Goal: Task Accomplishment & Management: Manage account settings

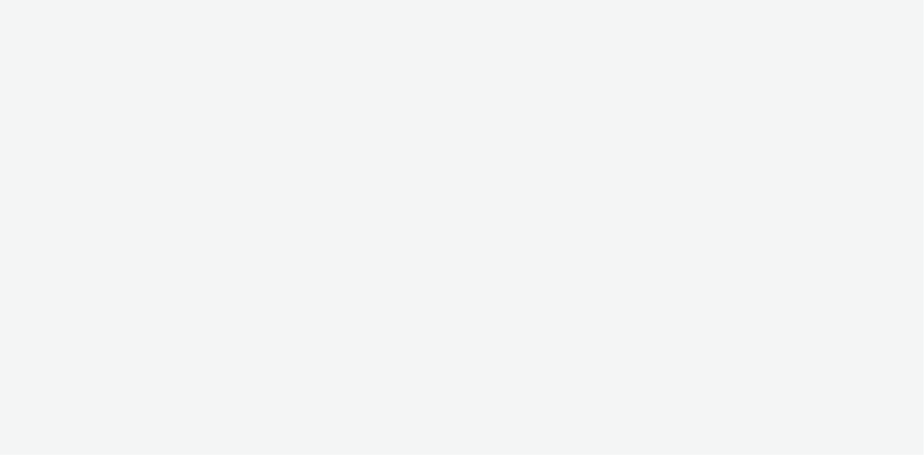
select select "d027da95-0097-4d0b-8b09-57dedb2e3a8d"
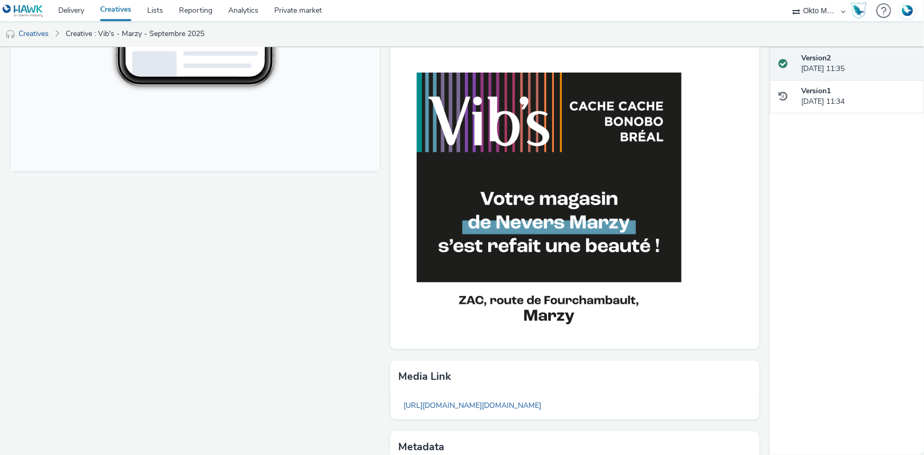
scroll to position [474, 0]
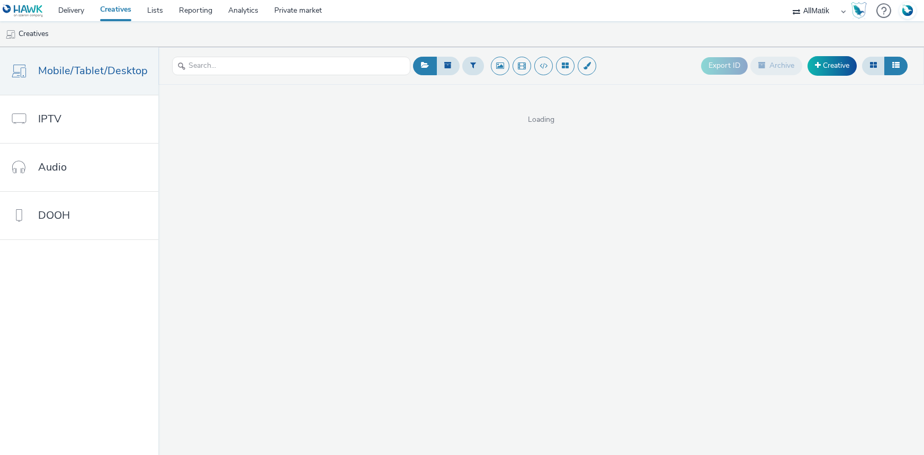
select select "24a55a22-8aa5-41c4-a59c-f152ca3b36a1"
select select "d027da95-0097-4d0b-8b09-57dedb2e3a8d"
select select "24a55a22-8aa5-41c4-a59c-f152ca3b36a1"
